Goal: Information Seeking & Learning: Learn about a topic

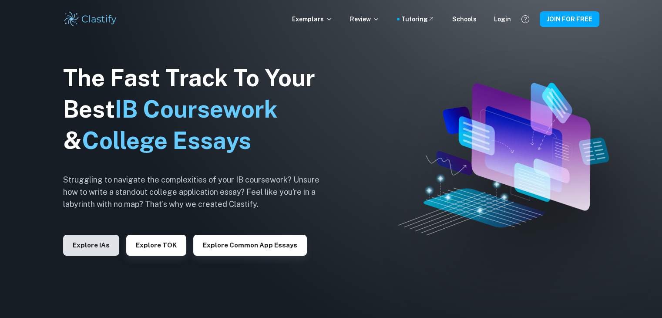
click at [73, 251] on button "Explore IAs" at bounding box center [91, 244] width 56 height 21
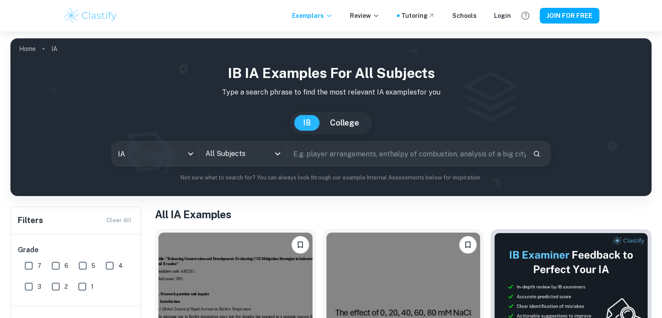
click at [259, 152] on input "All Subjects" at bounding box center [236, 153] width 66 height 17
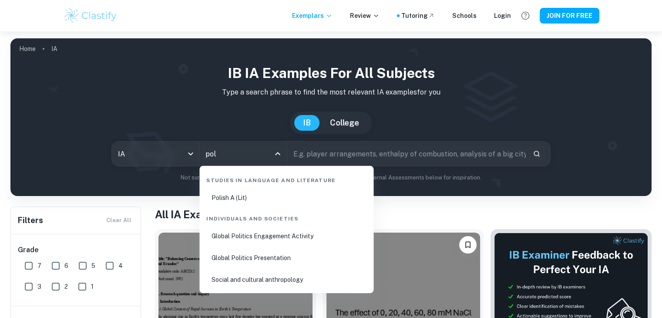
click at [269, 204] on li "Polish A (Lit)" at bounding box center [286, 197] width 167 height 20
type input "Polish A (Lit)"
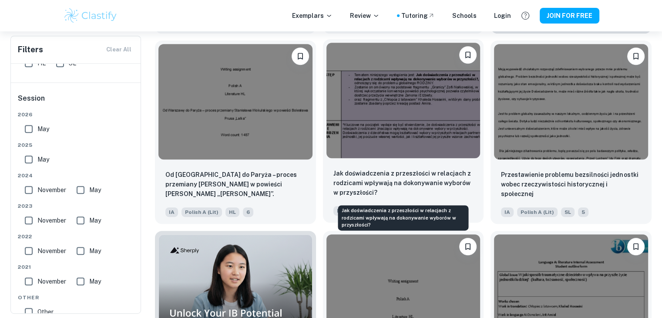
scroll to position [379, 0]
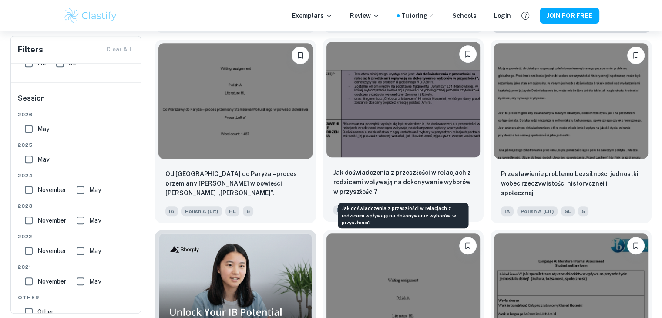
click at [405, 180] on p "Jak doświadczenia z przeszłości w relacjach z rodzicami wpływają na dokonywanie…" at bounding box center [403, 181] width 140 height 29
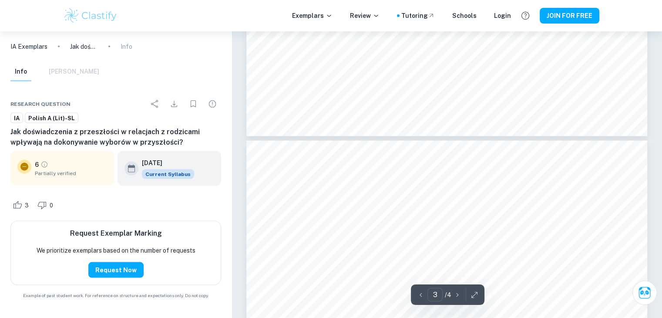
type input "4"
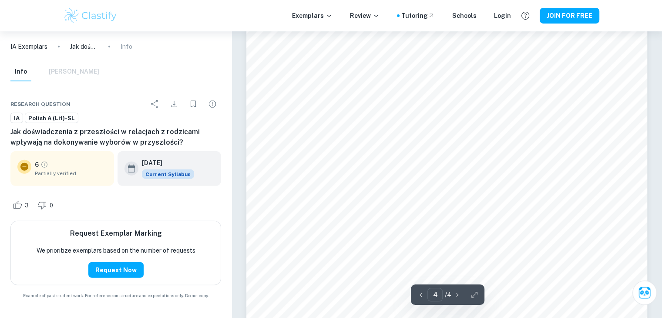
scroll to position [2143, 0]
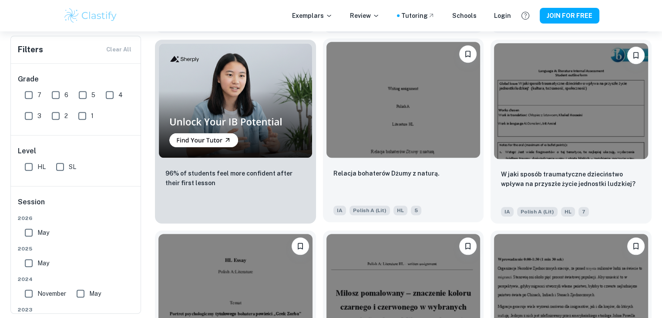
scroll to position [564, 0]
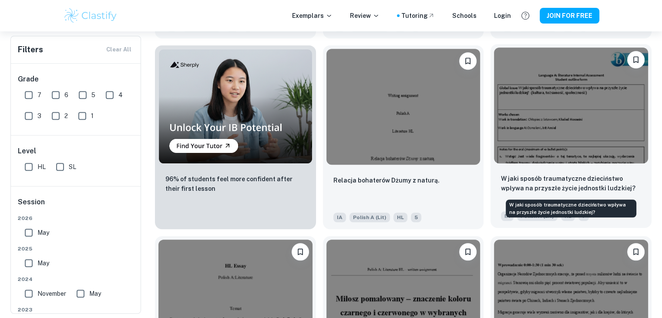
click at [527, 185] on p "W jaki sposób traumatyczne dzieciństwo wpływa na przyszłe życie jednostki ludzk…" at bounding box center [571, 183] width 140 height 19
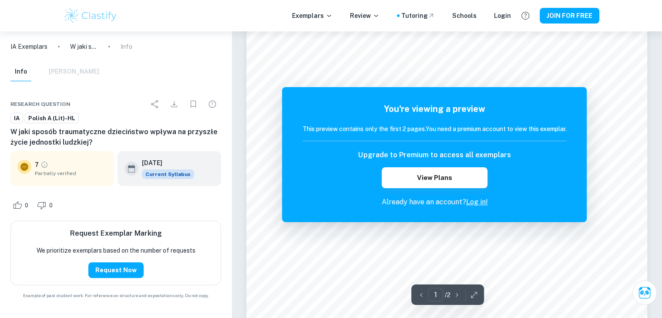
scroll to position [167, 0]
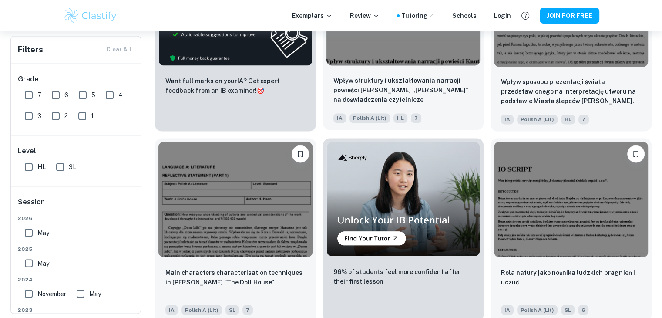
scroll to position [1423, 0]
